Goal: Task Accomplishment & Management: Use online tool/utility

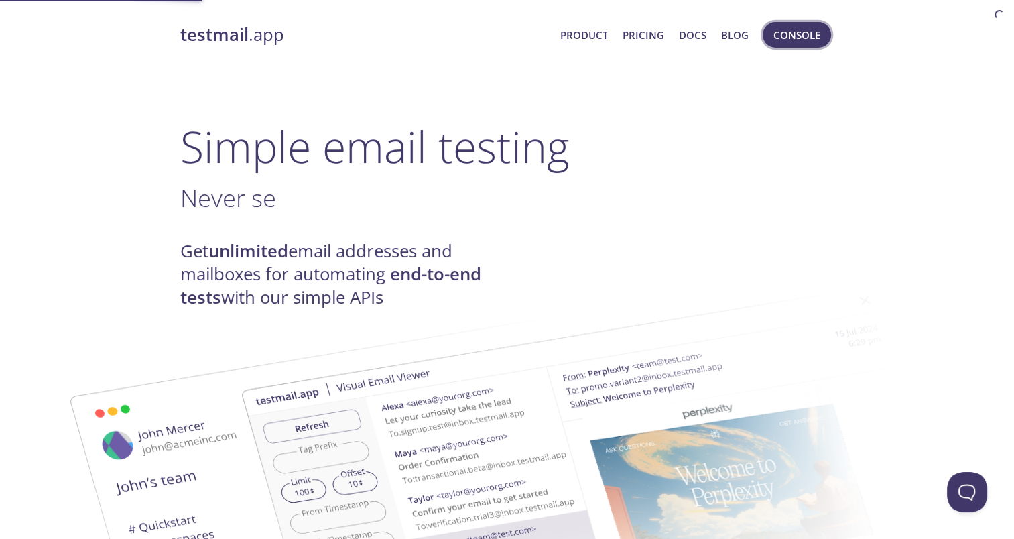
click at [807, 34] on span "Console" at bounding box center [797, 34] width 47 height 17
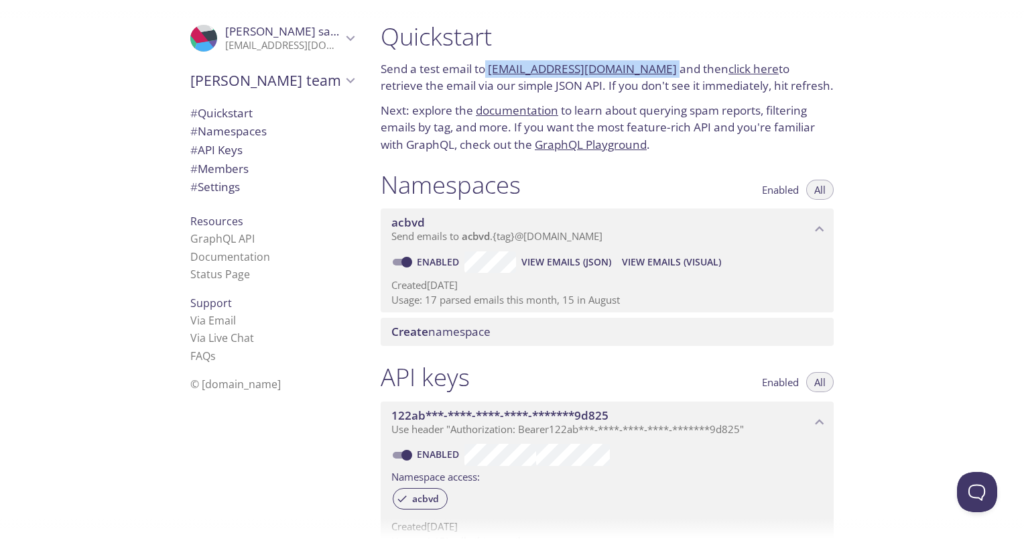
drag, startPoint x: 656, startPoint y: 67, endPoint x: 487, endPoint y: 74, distance: 169.1
click at [487, 74] on p "Send a test email to [EMAIL_ADDRESS][DOMAIN_NAME] and then click here to retrie…" at bounding box center [607, 77] width 453 height 34
drag, startPoint x: 487, startPoint y: 74, endPoint x: 650, endPoint y: 105, distance: 165.8
click at [650, 105] on p "Next: explore the documentation to learn about querying spam reports, filtering…" at bounding box center [607, 128] width 453 height 52
drag, startPoint x: 536, startPoint y: 70, endPoint x: 654, endPoint y: 70, distance: 118.7
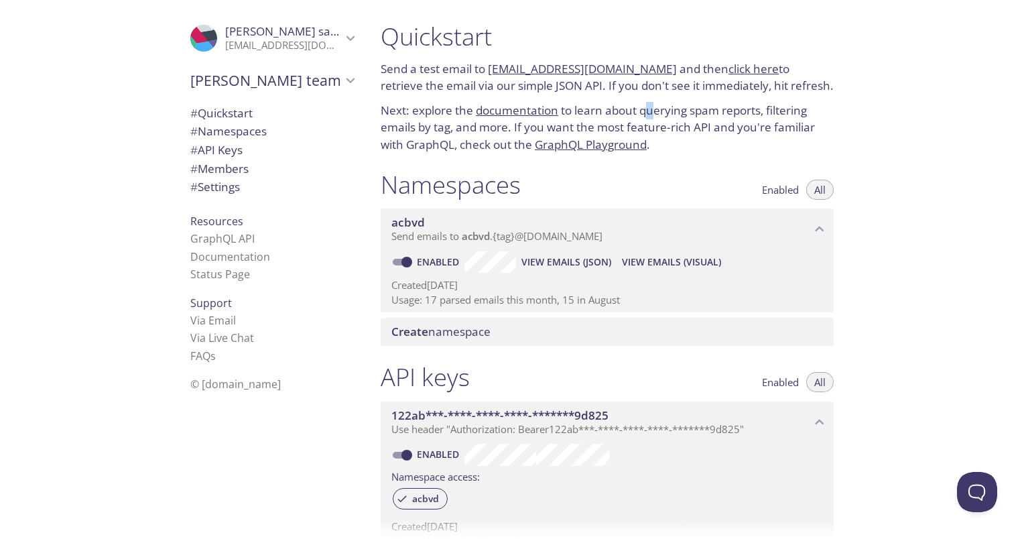
click at [654, 70] on p "Send a test email to [EMAIL_ADDRESS][DOMAIN_NAME] and then click here to retrie…" at bounding box center [607, 77] width 453 height 34
copy p "[EMAIL_ADDRESS][DOMAIN_NAME]"
